Goal: Task Accomplishment & Management: Manage account settings

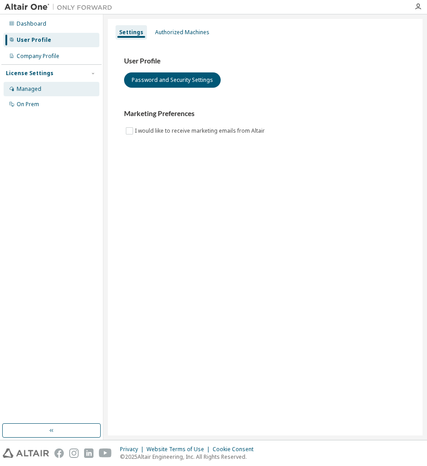
click at [40, 93] on div "Managed" at bounding box center [52, 89] width 96 height 14
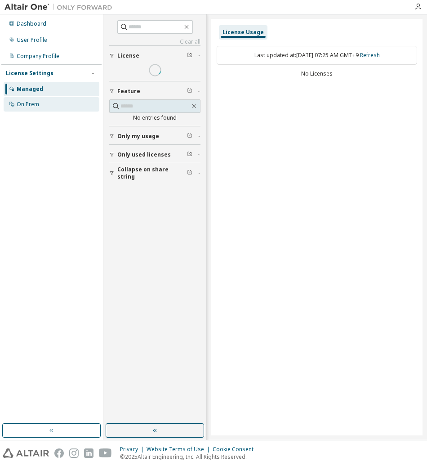
click at [40, 105] on div "On Prem" at bounding box center [52, 104] width 96 height 14
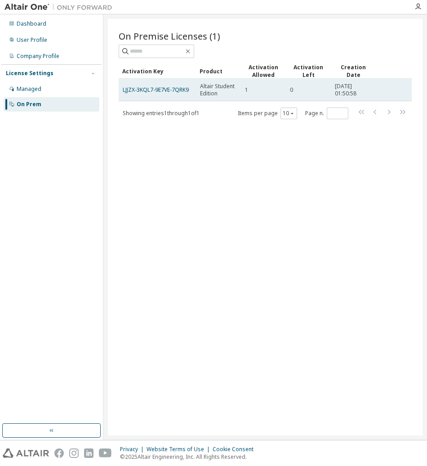
click at [313, 94] on td "0" at bounding box center [308, 90] width 45 height 22
click at [293, 94] on td "0" at bounding box center [308, 90] width 45 height 22
click at [241, 90] on td "1" at bounding box center [263, 90] width 45 height 22
drag, startPoint x: 238, startPoint y: 90, endPoint x: 213, endPoint y: 94, distance: 25.5
click at [238, 90] on td "Altair Student Edition" at bounding box center [218, 90] width 45 height 22
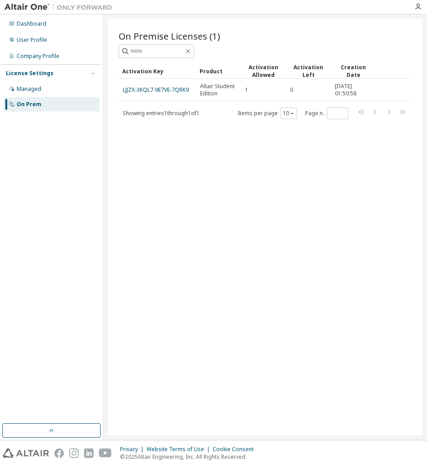
click at [192, 110] on span "Showing entries 1 through 1 of 1" at bounding box center [161, 113] width 77 height 8
drag, startPoint x: 249, startPoint y: 62, endPoint x: 277, endPoint y: 73, distance: 30.3
click at [277, 73] on div "On Premise Licenses (1) Clear Load Save Save As Field Operator Value Select fil…" at bounding box center [265, 75] width 293 height 90
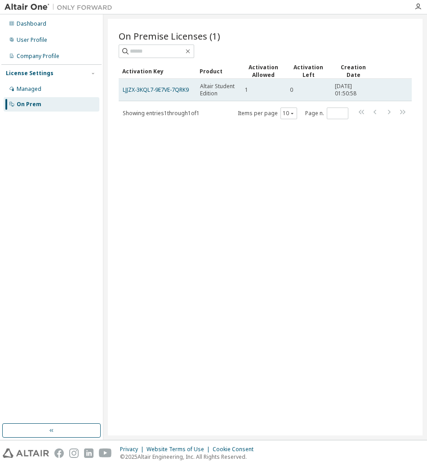
drag, startPoint x: 277, startPoint y: 73, endPoint x: 278, endPoint y: 96, distance: 22.5
click at [278, 96] on td "1" at bounding box center [263, 90] width 45 height 22
click at [307, 90] on div "0" at bounding box center [308, 89] width 37 height 7
click at [289, 90] on td "0" at bounding box center [308, 90] width 45 height 22
click at [352, 87] on span "2025-04-15 01:50:58" at bounding box center [353, 90] width 37 height 14
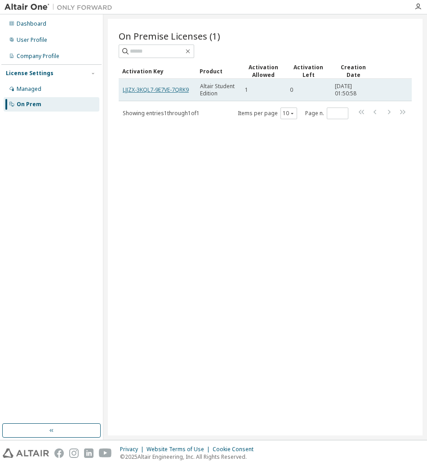
click at [176, 91] on link "LJJZX-3KQL7-9E7VE-7QRK9" at bounding box center [156, 90] width 66 height 8
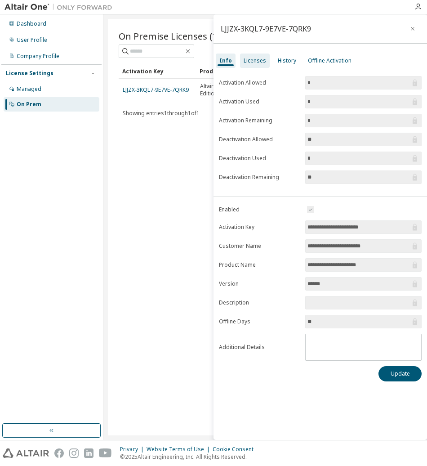
click at [254, 62] on div "Licenses" at bounding box center [255, 60] width 22 height 7
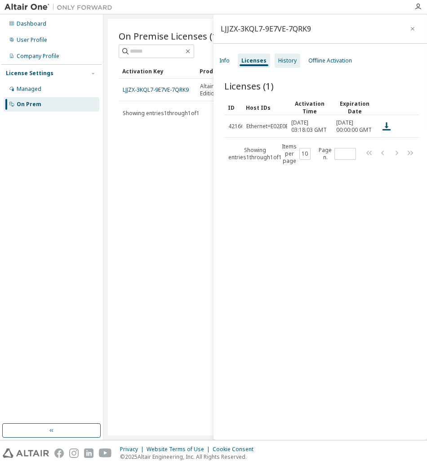
click at [283, 63] on div "History" at bounding box center [287, 60] width 18 height 7
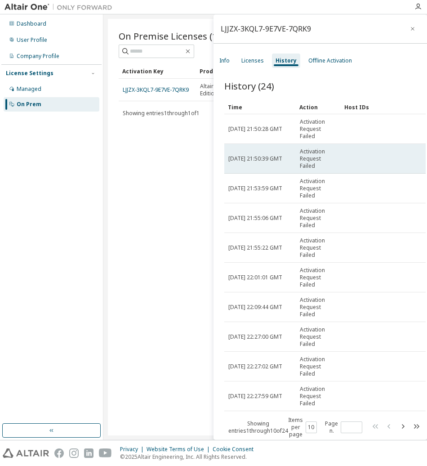
scroll to position [8, 0]
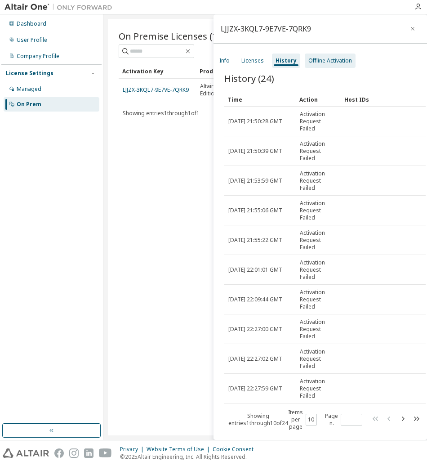
click at [323, 59] on div "Offline Activation" at bounding box center [330, 60] width 44 height 7
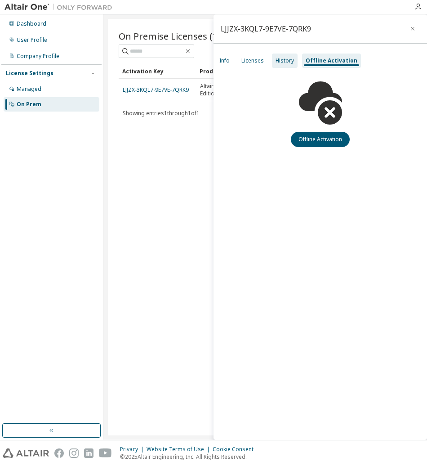
click at [280, 58] on div "History" at bounding box center [285, 60] width 18 height 7
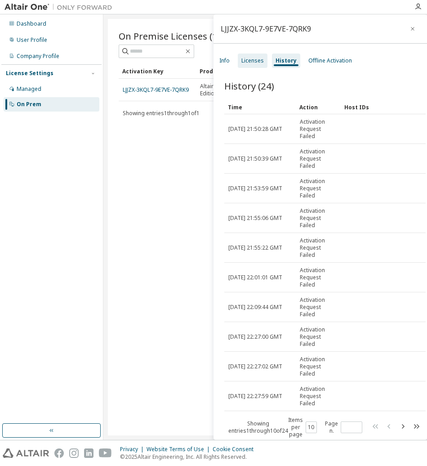
click at [255, 58] on div "Licenses" at bounding box center [252, 60] width 22 height 7
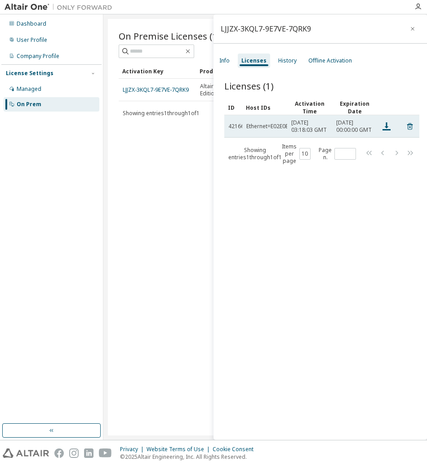
click at [361, 131] on span "Wed, 15 Apr 2026 00:00:00 GMT" at bounding box center [354, 126] width 37 height 14
click at [388, 130] on icon at bounding box center [387, 126] width 8 height 8
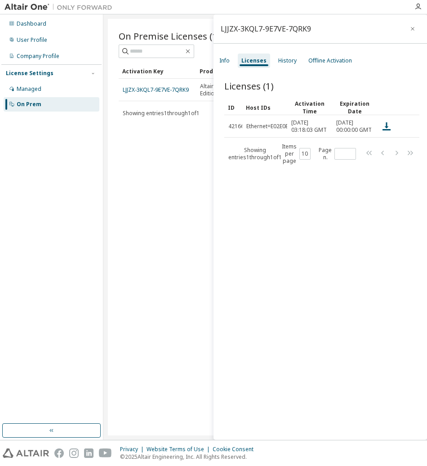
click at [331, 196] on div "Licenses (1) Clear Load Save Save As Field Operator Value Select filter Select …" at bounding box center [321, 261] width 214 height 385
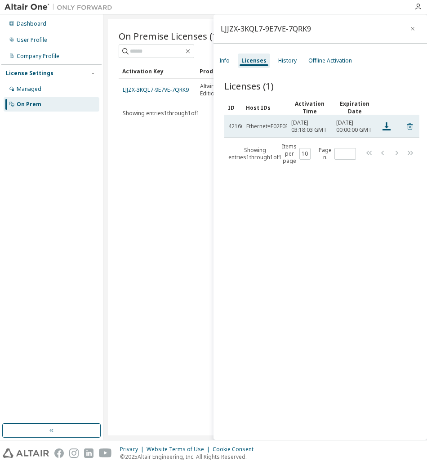
click at [406, 132] on icon at bounding box center [410, 126] width 8 height 11
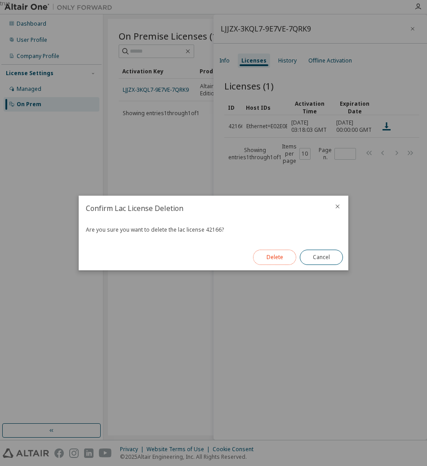
click at [263, 255] on button "Delete" at bounding box center [274, 257] width 43 height 15
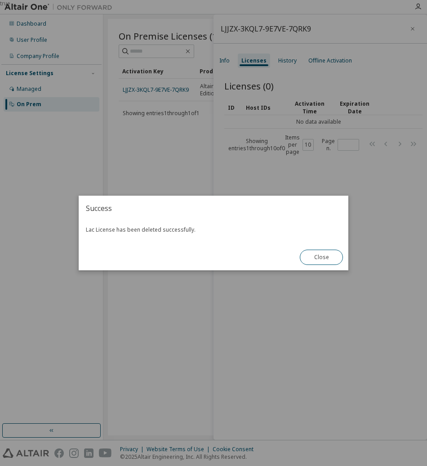
click at [270, 172] on div "true" at bounding box center [213, 233] width 427 height 466
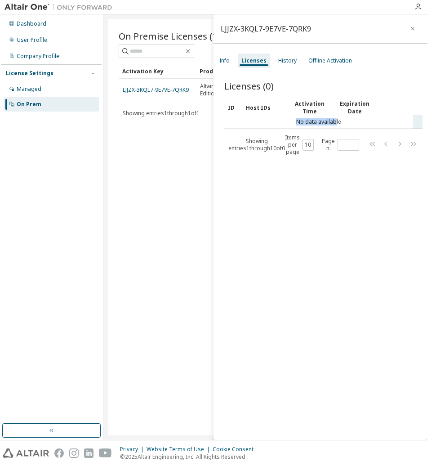
drag, startPoint x: 288, startPoint y: 124, endPoint x: 336, endPoint y: 121, distance: 48.2
click at [336, 121] on td "No data available" at bounding box center [318, 121] width 189 height 13
drag, startPoint x: 336, startPoint y: 121, endPoint x: 270, endPoint y: 229, distance: 126.9
click at [274, 238] on div "Licenses (0) Clear Load Save Save As Field Operator Value Select filter Select …" at bounding box center [321, 261] width 214 height 385
click at [229, 66] on div "Info" at bounding box center [225, 60] width 18 height 14
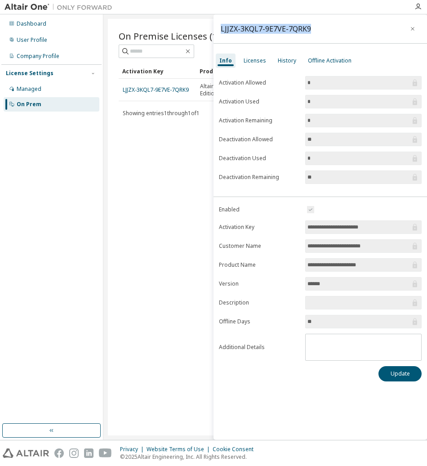
drag, startPoint x: 219, startPoint y: 31, endPoint x: 313, endPoint y: 34, distance: 94.0
click at [313, 34] on div "LJJZX-3KQL7-9E7VE-7QRK9" at bounding box center [321, 28] width 214 height 29
copy div "LJJZX-3KQL7-9E7VE-7QRK9"
click at [327, 183] on span "**" at bounding box center [363, 176] width 116 height 13
click at [252, 64] on div "Licenses" at bounding box center [255, 60] width 22 height 7
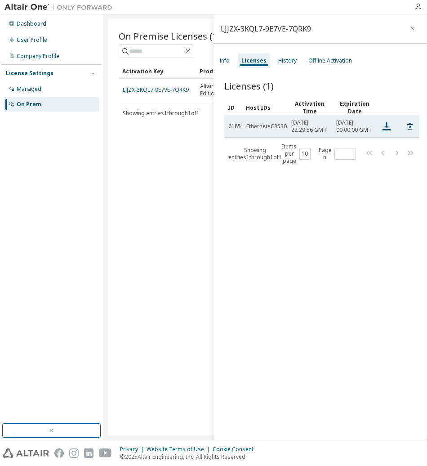
click at [267, 136] on td "Ethernet=C8530958A443,Ethernet=E41FD543F120" at bounding box center [264, 126] width 45 height 22
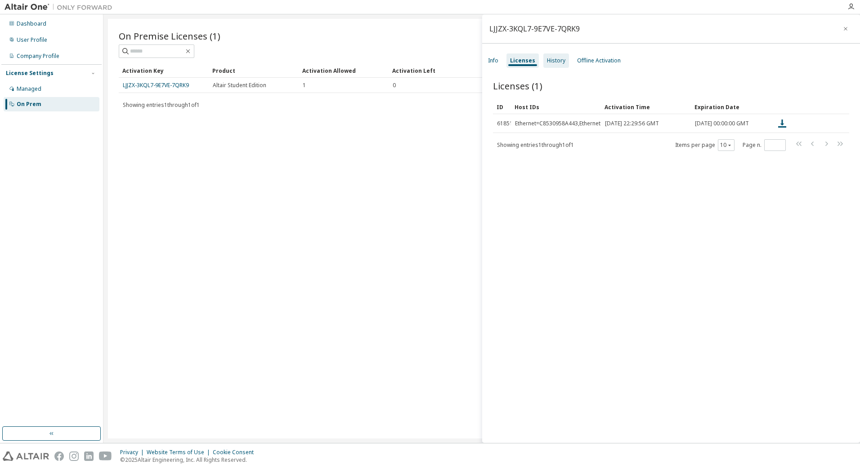
click at [427, 59] on div "History" at bounding box center [556, 60] width 18 height 7
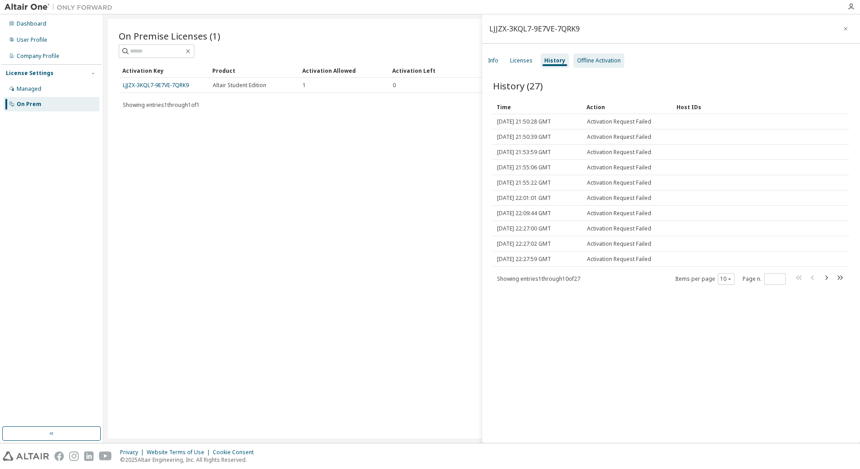
drag, startPoint x: 594, startPoint y: 59, endPoint x: 587, endPoint y: 61, distance: 7.5
click at [427, 59] on div "Offline Activation" at bounding box center [599, 60] width 44 height 7
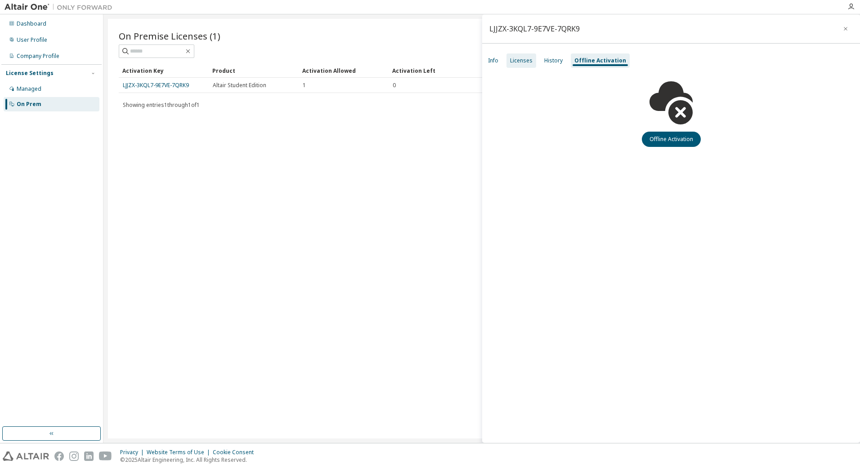
click at [427, 62] on div "Licenses" at bounding box center [521, 60] width 22 height 7
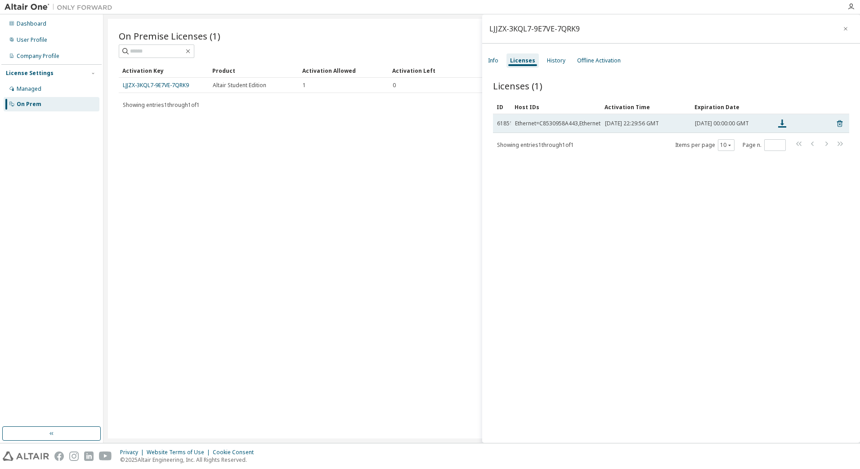
click at [427, 127] on div "Ethernet=C8530958A443,Ethernet=E41FD543F120" at bounding box center [578, 123] width 126 height 7
click at [427, 126] on td "Ethernet=C8530958A443,Ethernet=E41FD543F120" at bounding box center [556, 123] width 90 height 19
click at [427, 124] on icon at bounding box center [781, 123] width 11 height 11
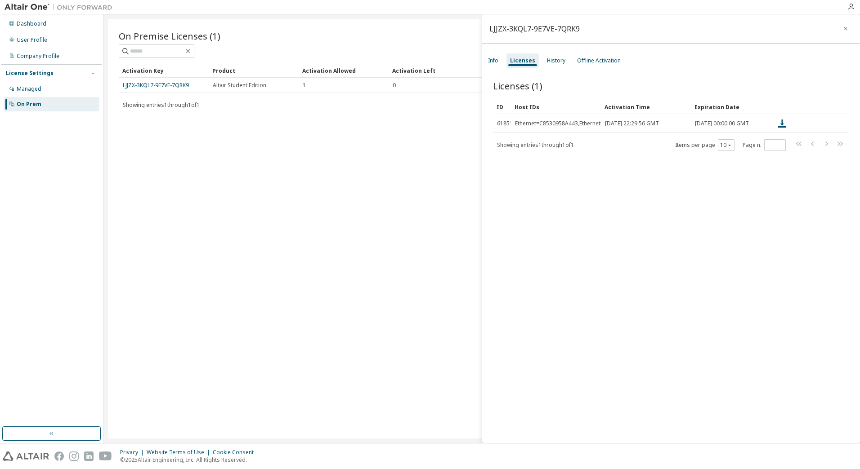
click at [427, 195] on div "Licenses (1) Clear Load Save Save As Field Operator Value Select filter Select …" at bounding box center [671, 263] width 378 height 388
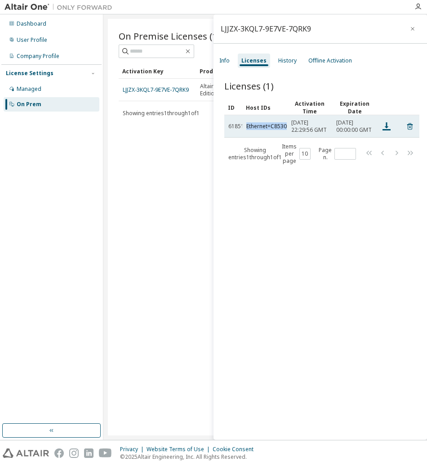
drag, startPoint x: 248, startPoint y: 131, endPoint x: 286, endPoint y: 129, distance: 38.3
click at [286, 129] on div "Ethernet=C8530958A443,Ethernet=E41FD543F120" at bounding box center [309, 126] width 126 height 7
drag, startPoint x: 286, startPoint y: 129, endPoint x: 250, endPoint y: 132, distance: 36.5
click at [250, 130] on div "Ethernet=C8530958A443,Ethernet=E41FD543F120" at bounding box center [309, 126] width 126 height 7
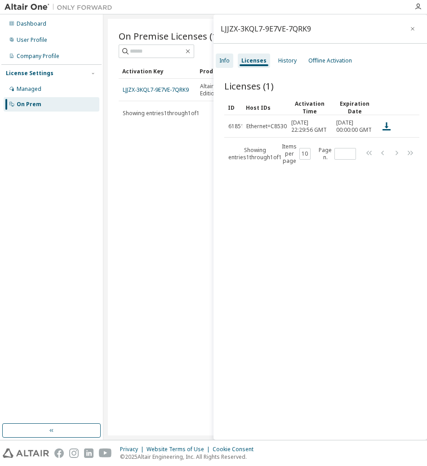
click at [227, 60] on div "Info" at bounding box center [224, 60] width 10 height 7
